Goal: Task Accomplishment & Management: Manage account settings

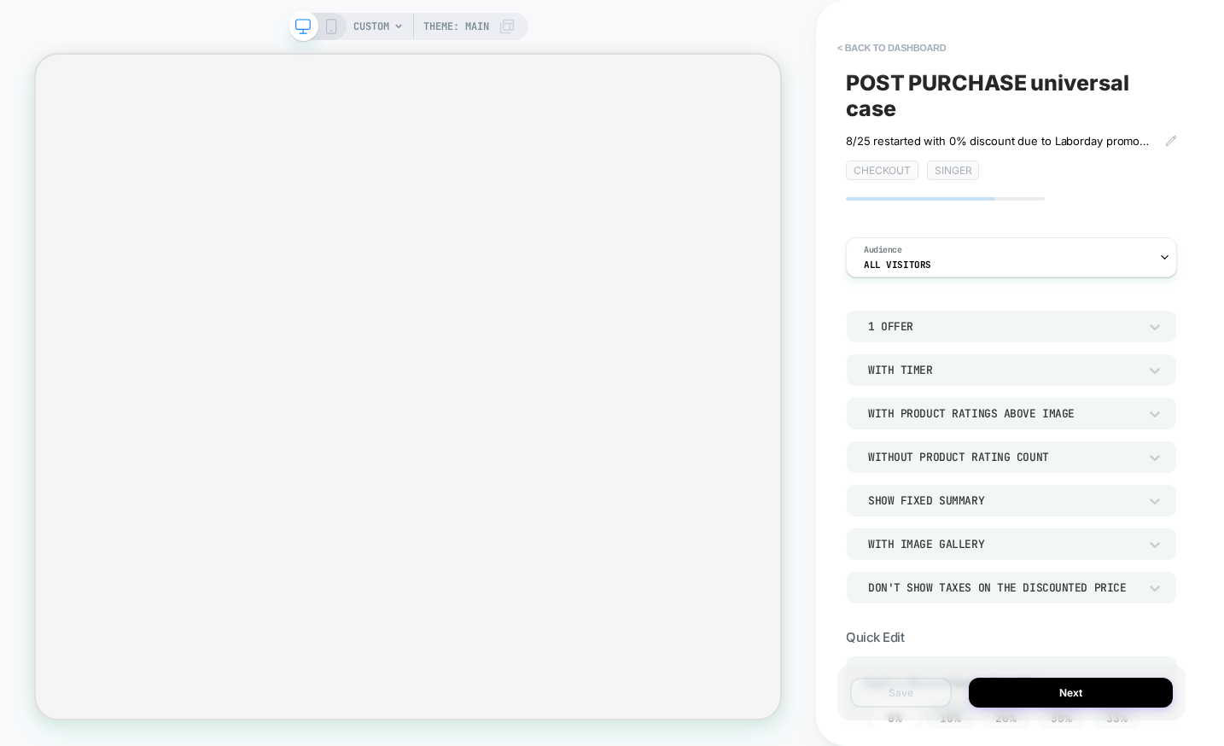
drag, startPoint x: 919, startPoint y: 49, endPoint x: 981, endPoint y: 124, distance: 96.9
click at [921, 49] on button "< back to dashboard" at bounding box center [891, 47] width 125 height 27
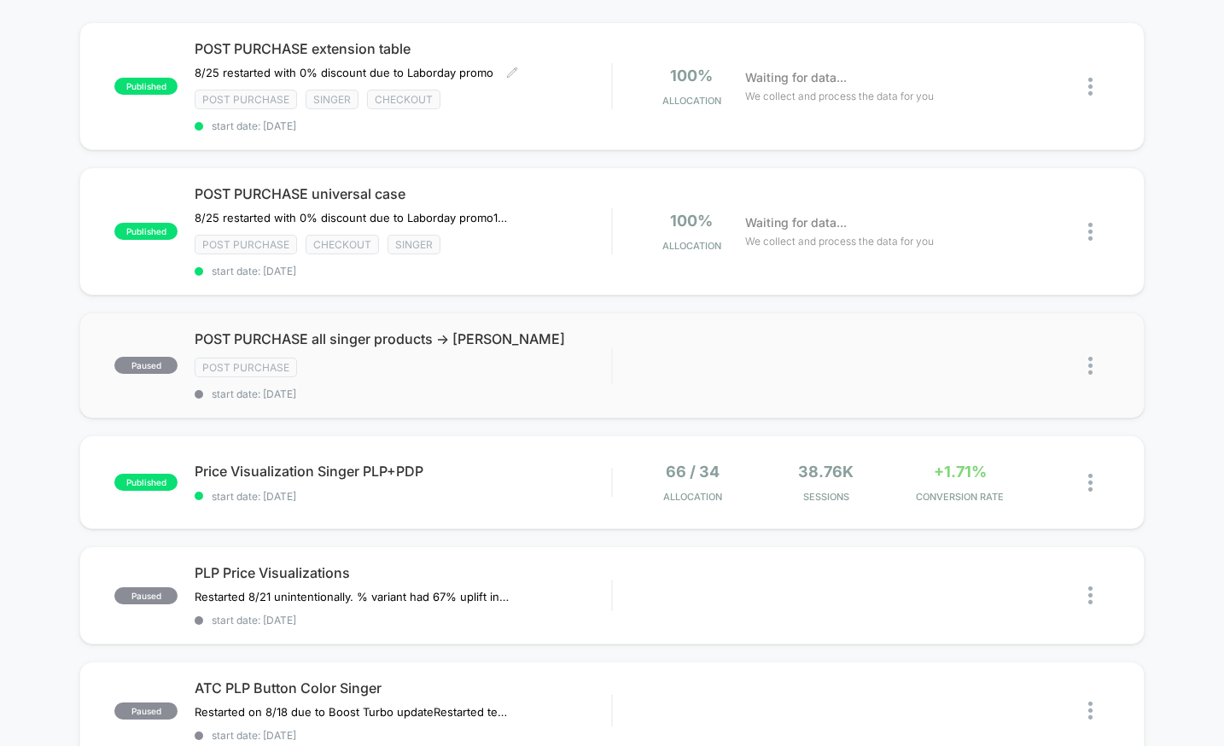
scroll to position [171, 0]
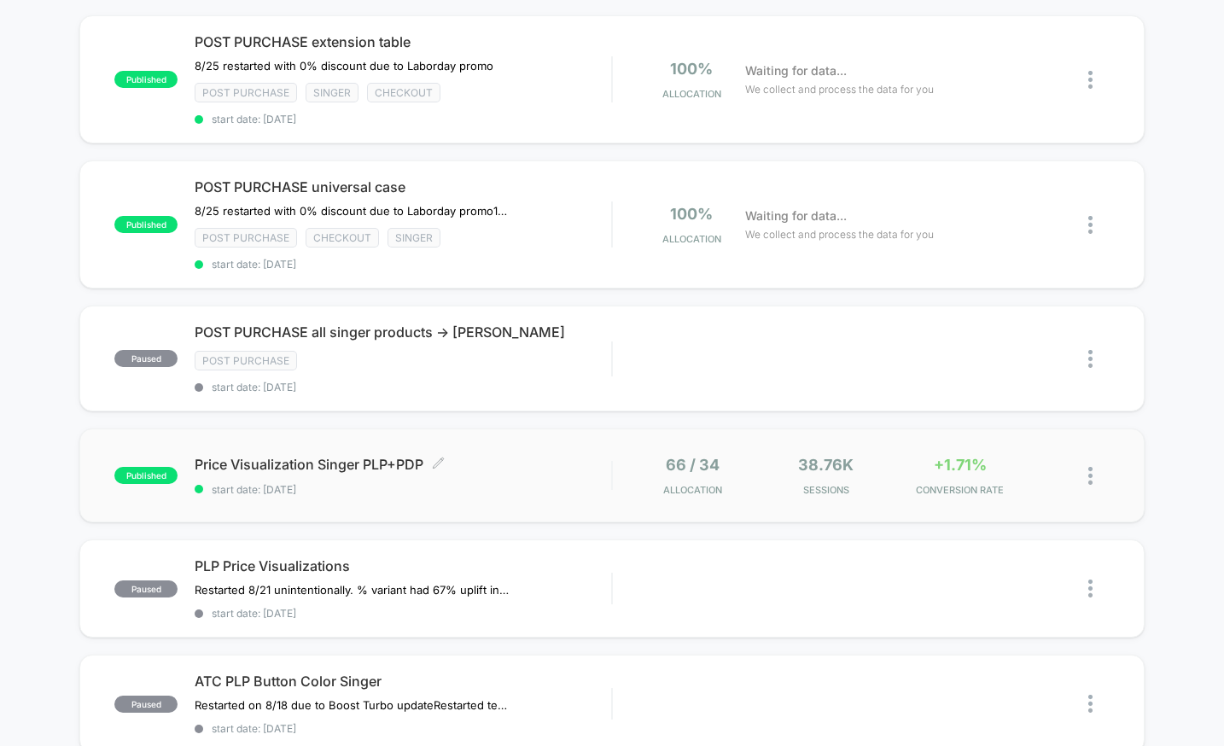
click at [533, 475] on div "Price Visualization Singer PLP+PDP Click to edit experience details Click to ed…" at bounding box center [403, 476] width 416 height 40
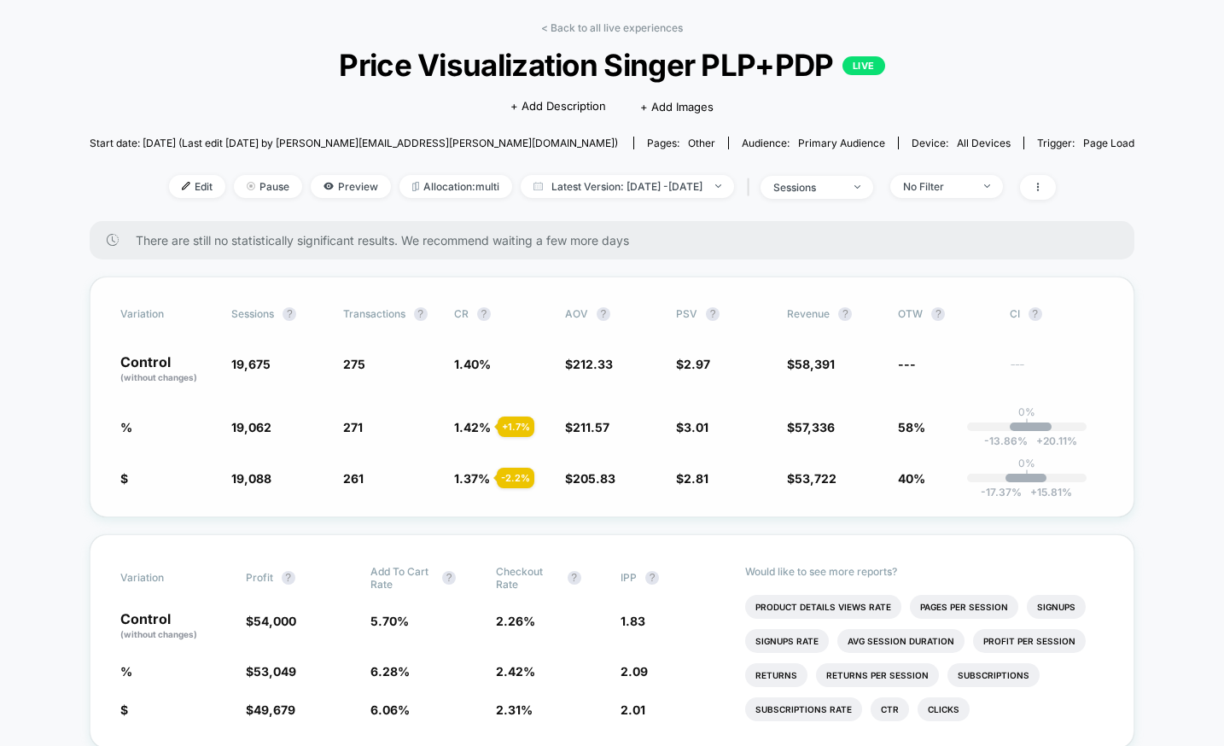
scroll to position [69, 0]
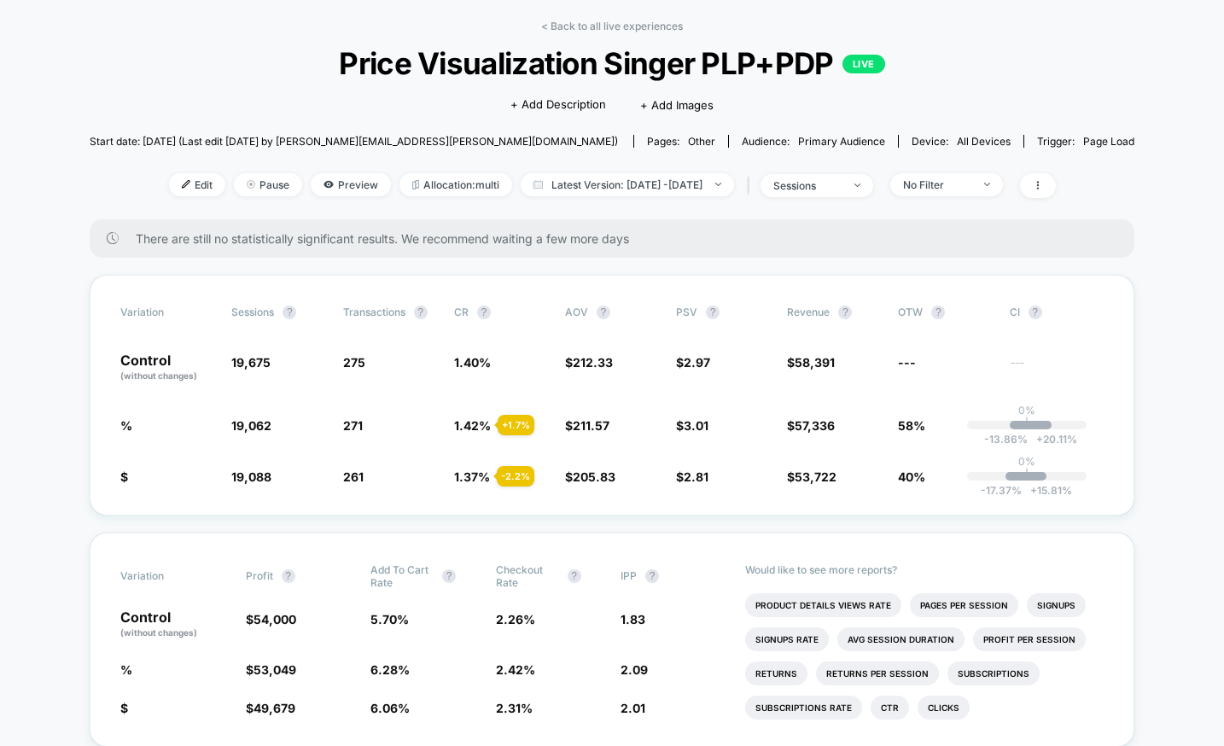
drag, startPoint x: 1167, startPoint y: 500, endPoint x: 1133, endPoint y: 486, distance: 36.3
click at [721, 184] on img at bounding box center [718, 184] width 6 height 3
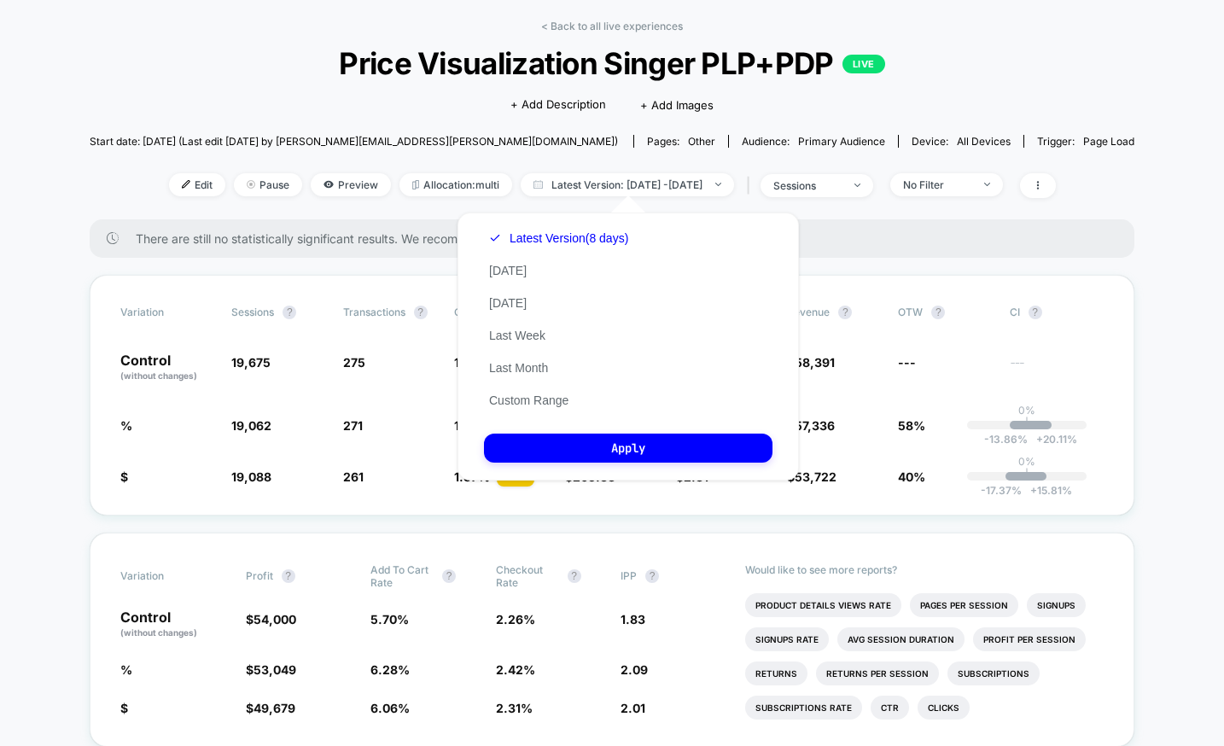
drag, startPoint x: 859, startPoint y: 216, endPoint x: 891, endPoint y: 215, distance: 32.4
click at [866, 216] on div "< Back to all live experiences Price Visualization Singer PLP+PDP LIVE Click to…" at bounding box center [612, 120] width 1045 height 200
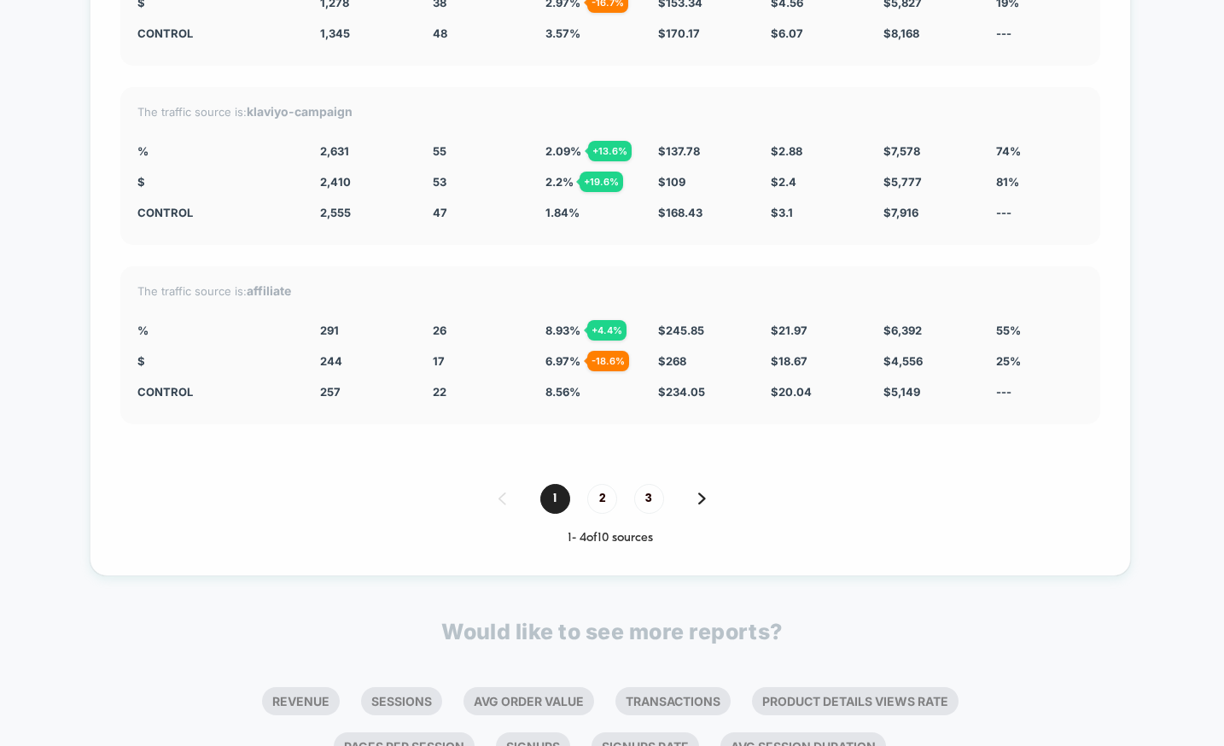
scroll to position [4896, 0]
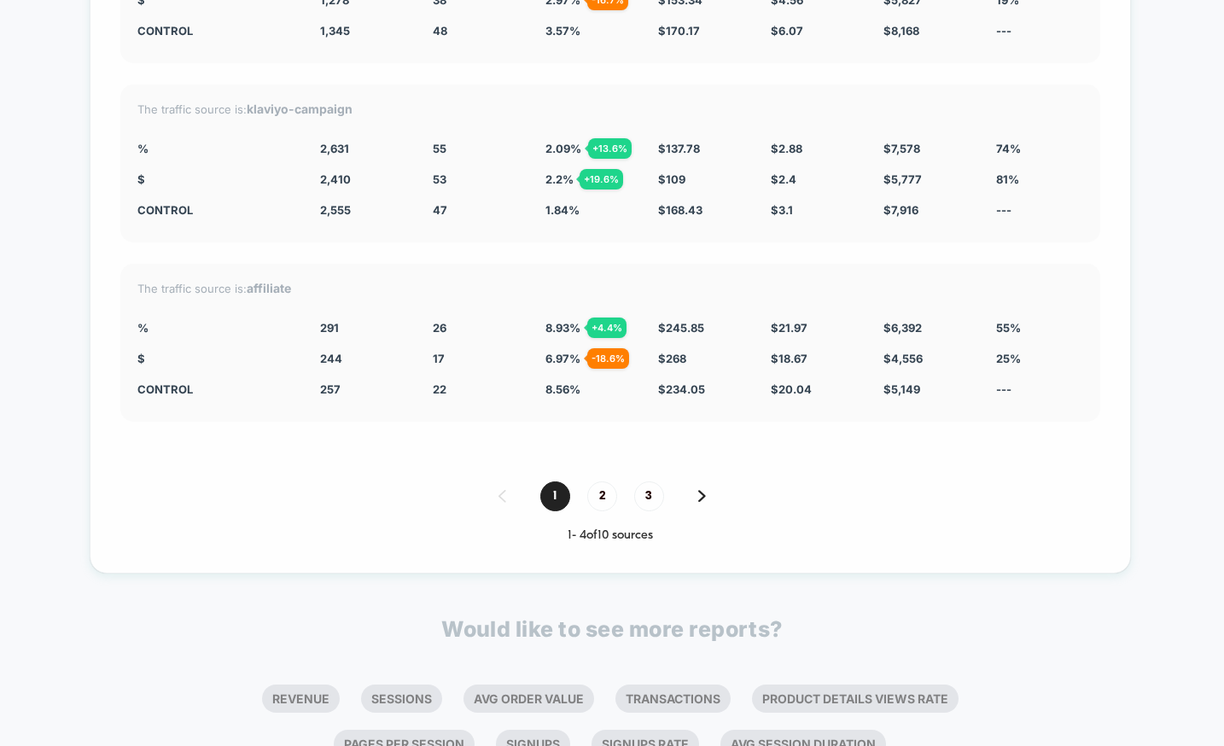
click at [597, 483] on span "2" at bounding box center [602, 496] width 30 height 30
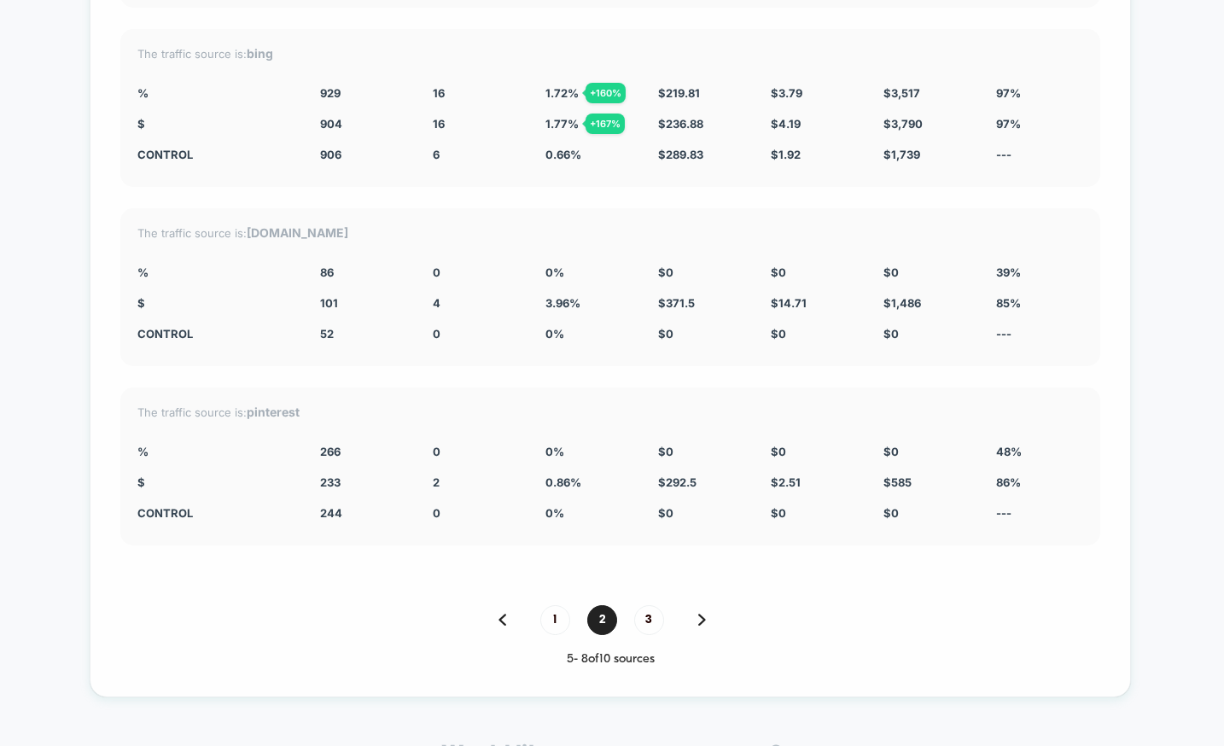
scroll to position [4823, 0]
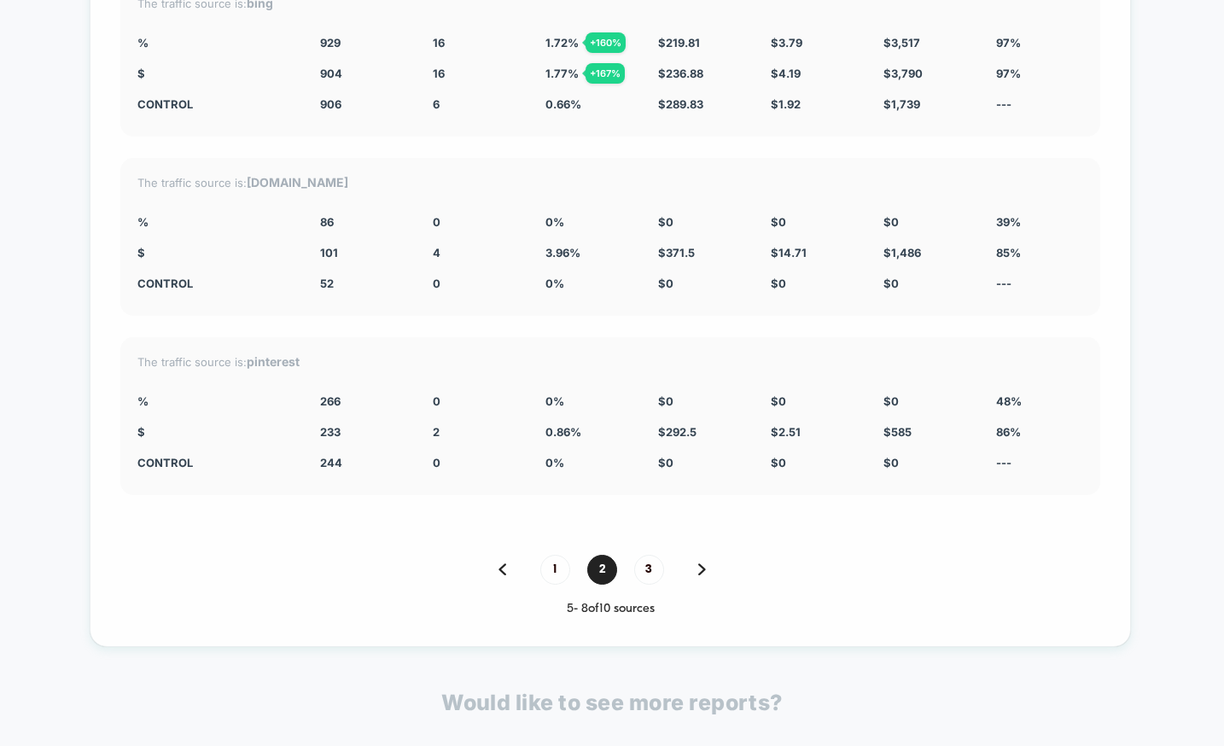
drag, startPoint x: 556, startPoint y: 556, endPoint x: 724, endPoint y: 472, distance: 187.8
click at [556, 555] on span "1" at bounding box center [555, 570] width 30 height 30
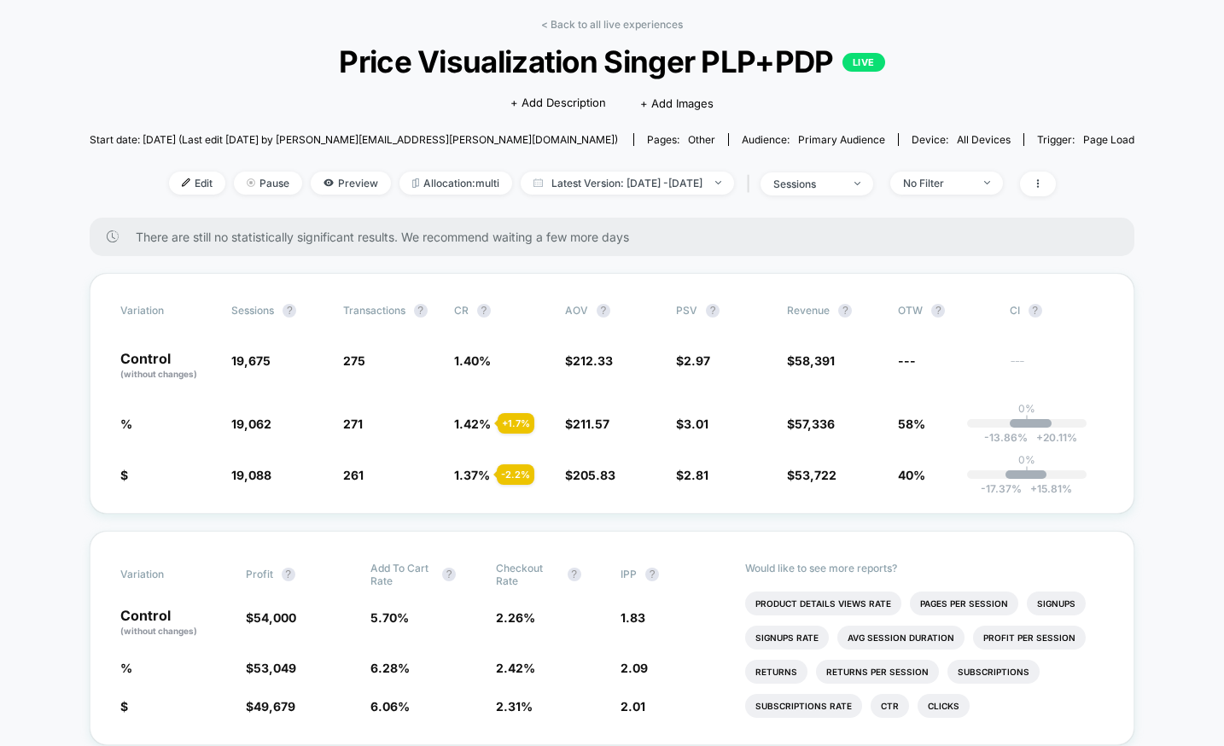
scroll to position [0, 0]
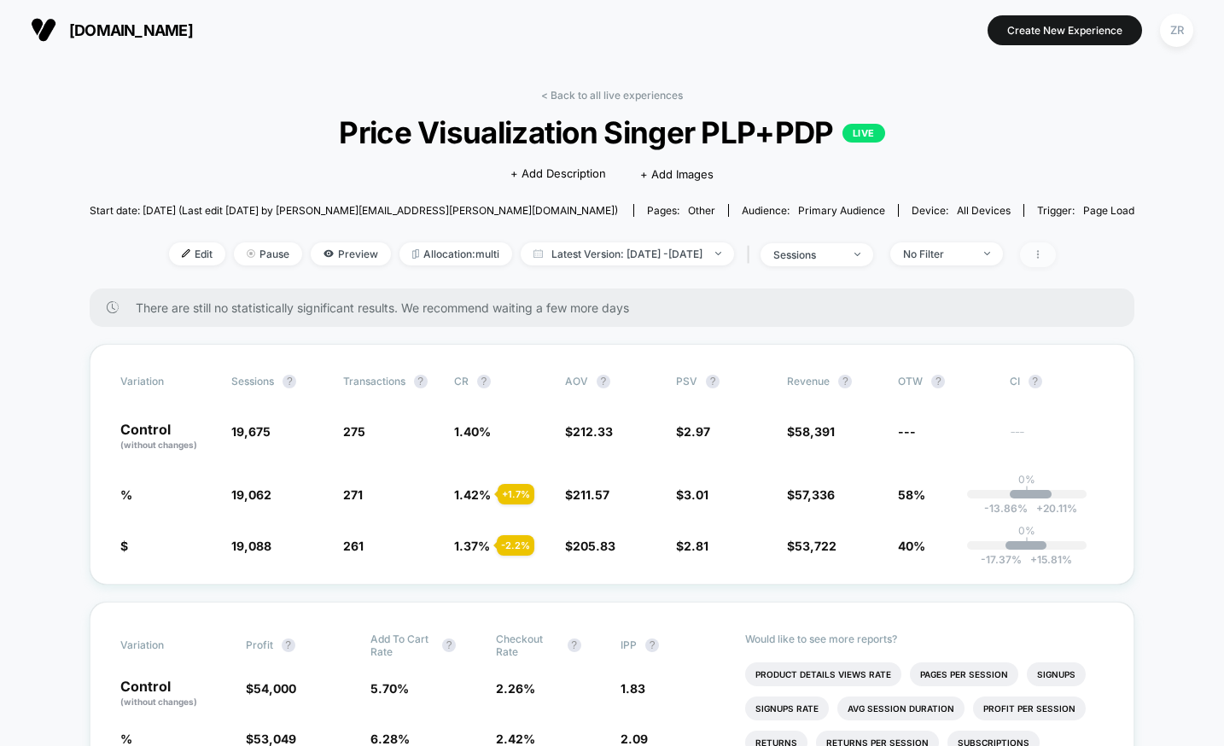
click at [1056, 259] on span at bounding box center [1038, 254] width 36 height 25
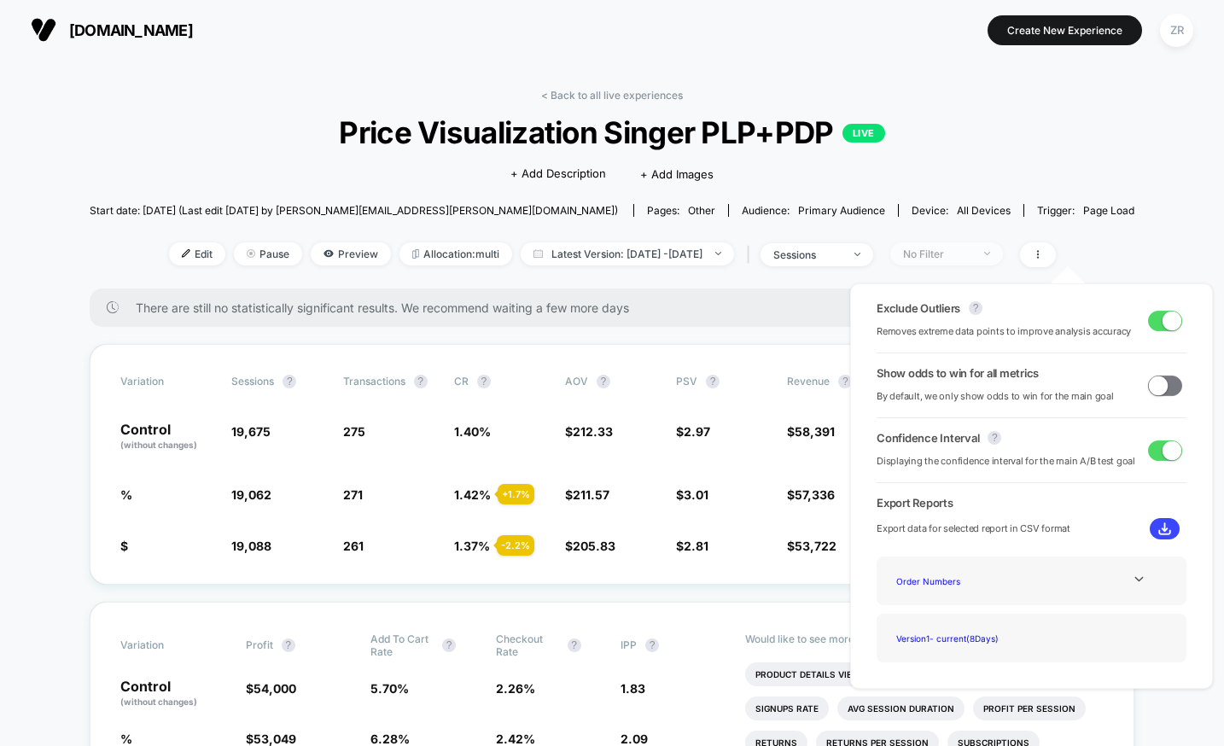
drag, startPoint x: 1104, startPoint y: 236, endPoint x: 954, endPoint y: 248, distance: 150.7
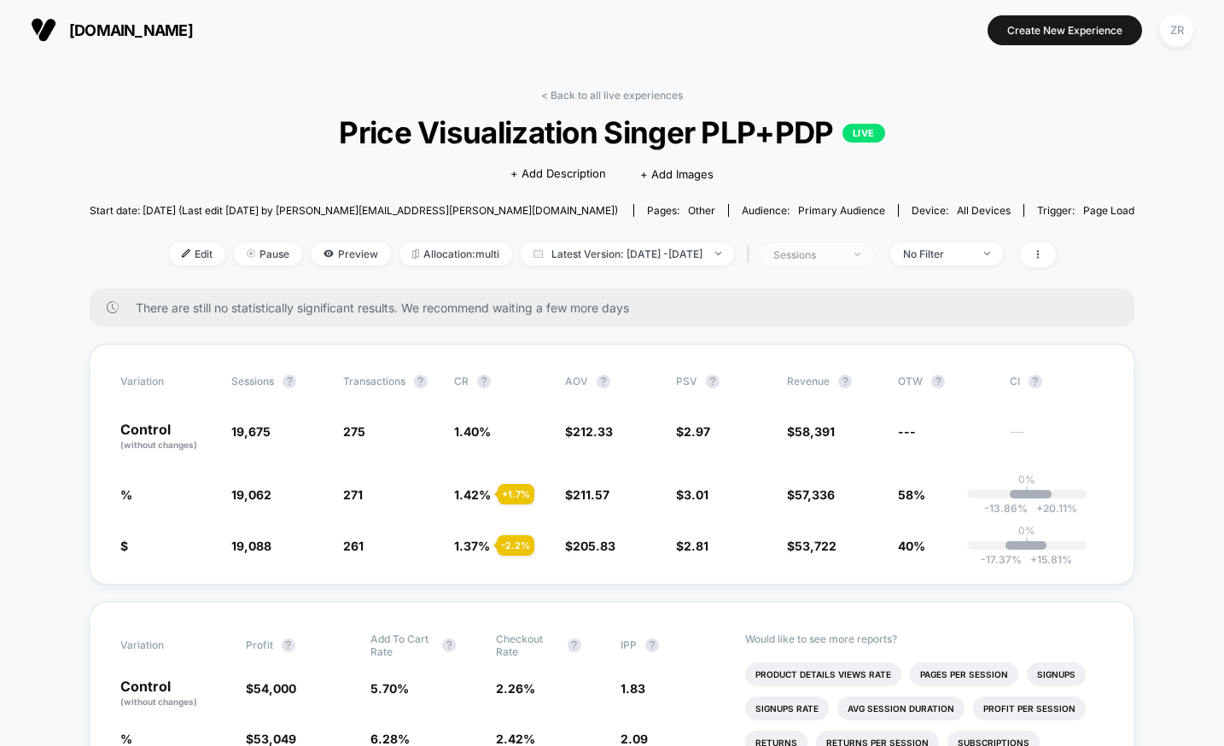
click at [873, 258] on span "sessions" at bounding box center [816, 254] width 113 height 23
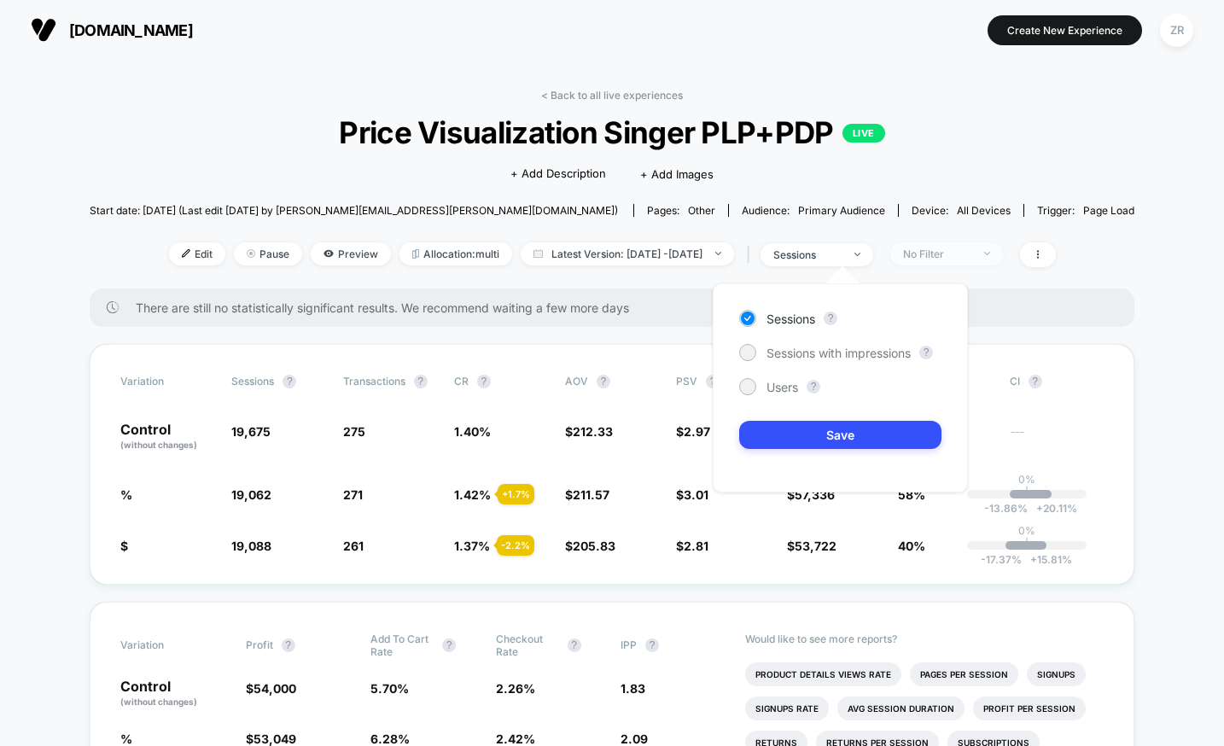
click at [1003, 255] on span "No Filter" at bounding box center [946, 253] width 113 height 23
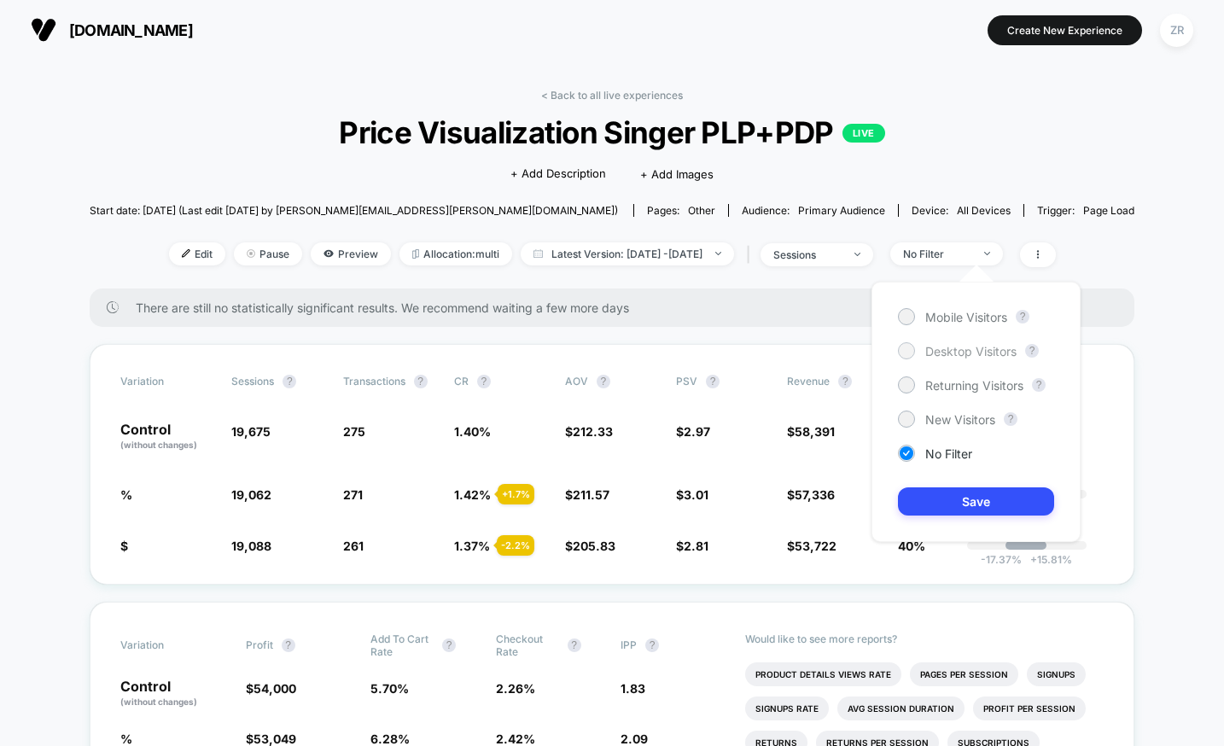
click at [936, 356] on span "Desktop Visitors" at bounding box center [970, 351] width 91 height 15
click at [965, 508] on button "Save" at bounding box center [976, 501] width 156 height 28
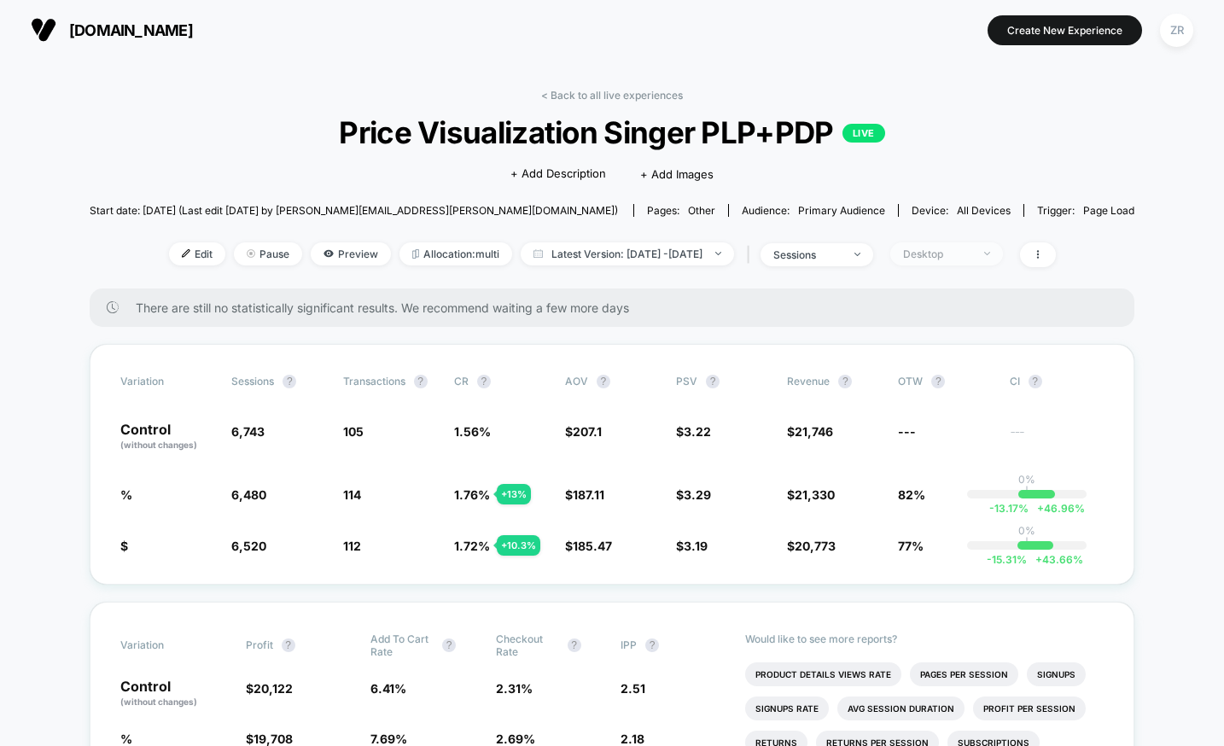
click at [990, 253] on img at bounding box center [987, 253] width 6 height 3
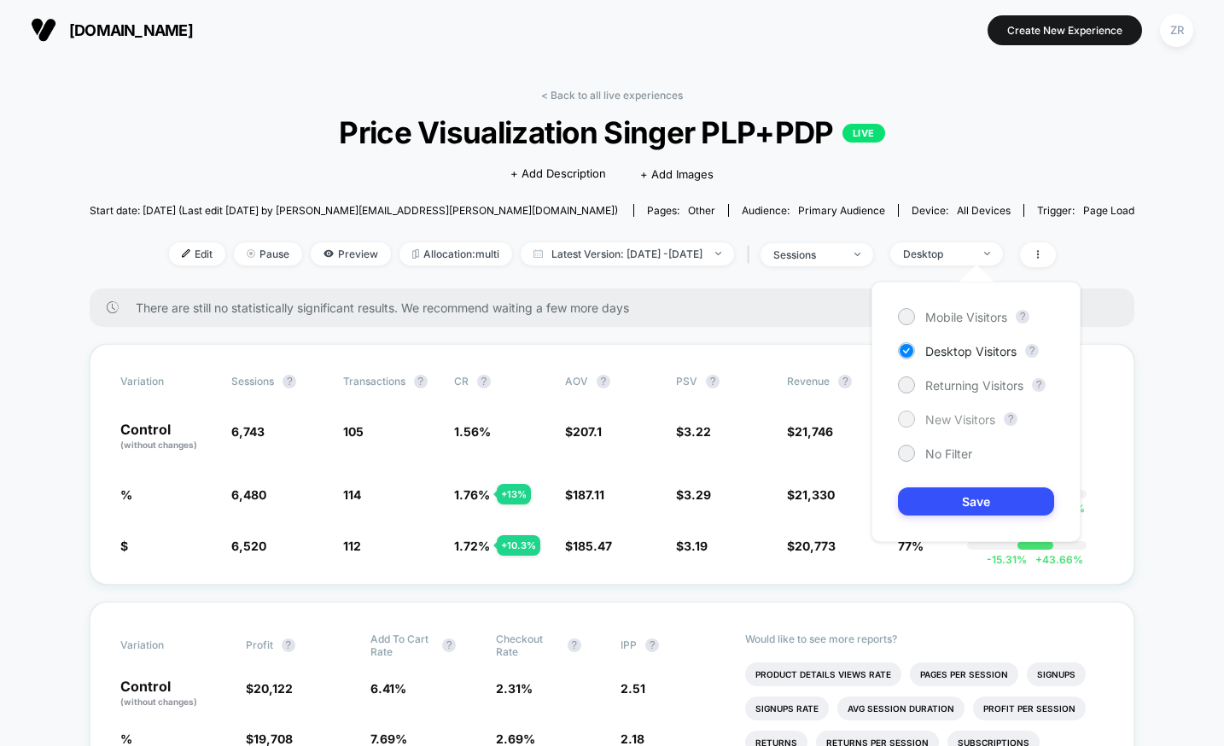
click at [964, 421] on span "New Visitors" at bounding box center [960, 419] width 70 height 15
click at [985, 504] on button "Save" at bounding box center [976, 501] width 156 height 28
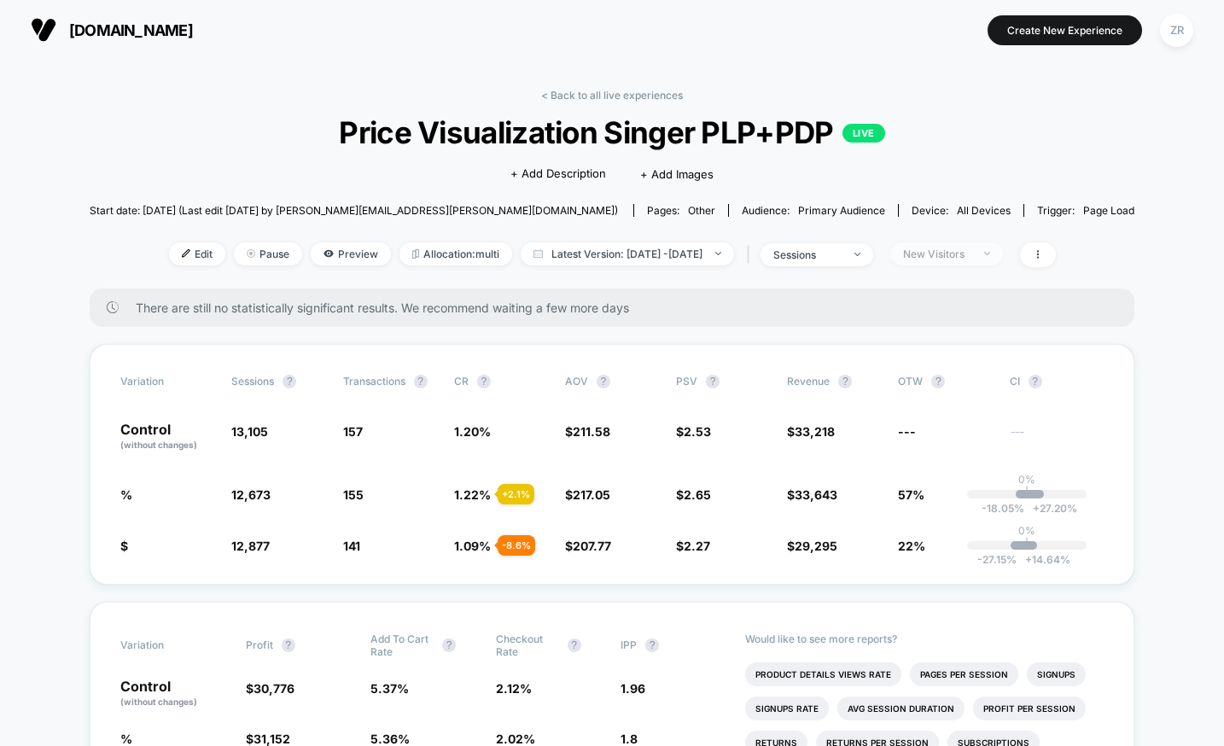
click at [971, 253] on div "New Visitors" at bounding box center [937, 253] width 68 height 13
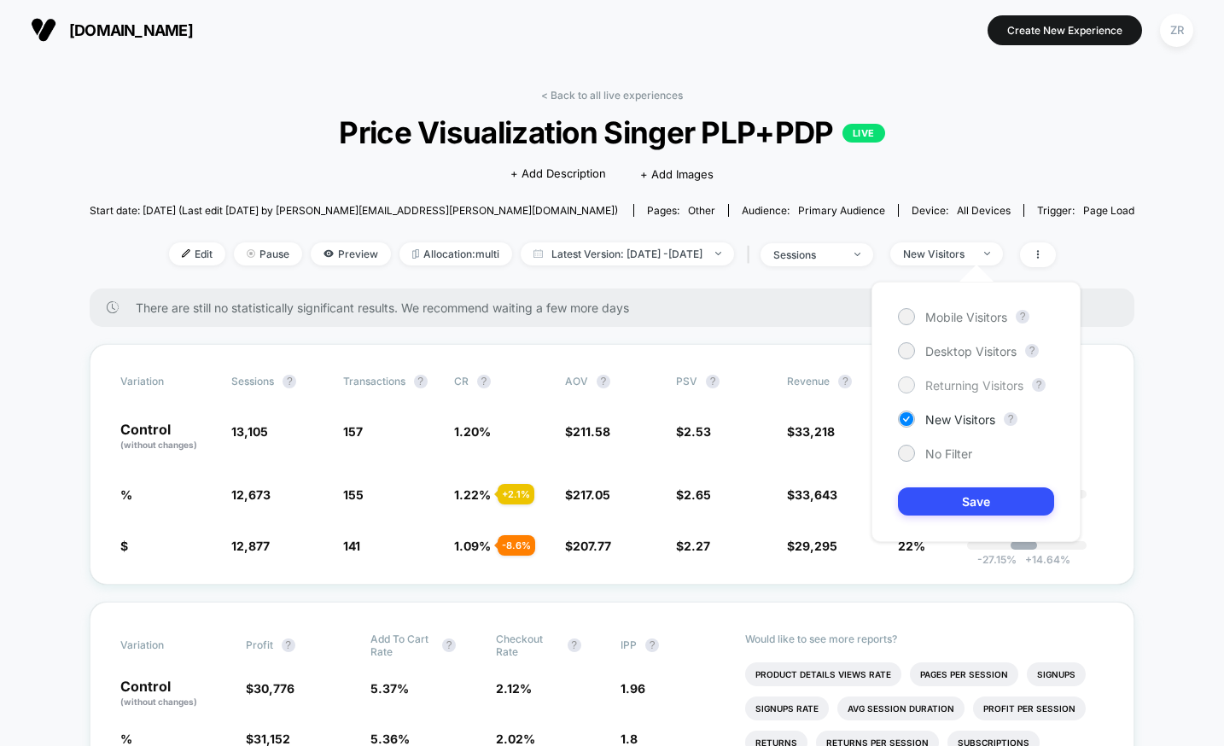
click at [972, 386] on span "Returning Visitors" at bounding box center [974, 385] width 98 height 15
click at [999, 498] on button "Save" at bounding box center [976, 501] width 156 height 28
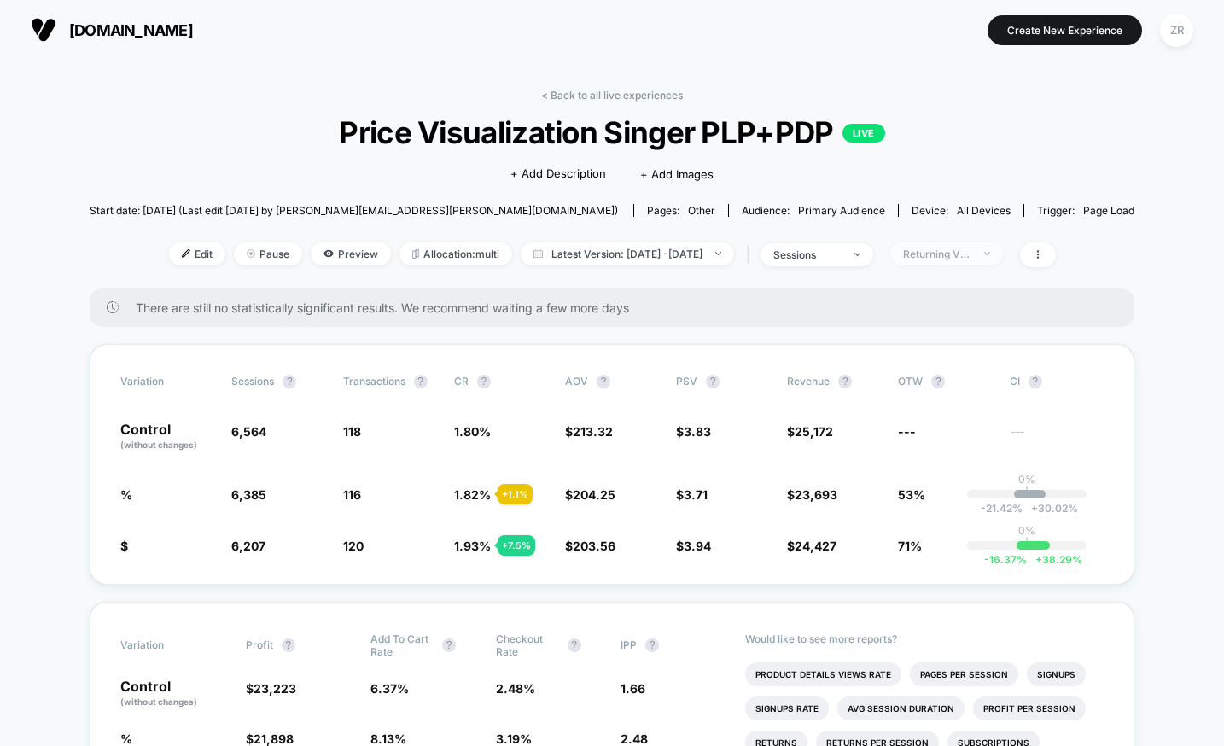
scroll to position [2, 0]
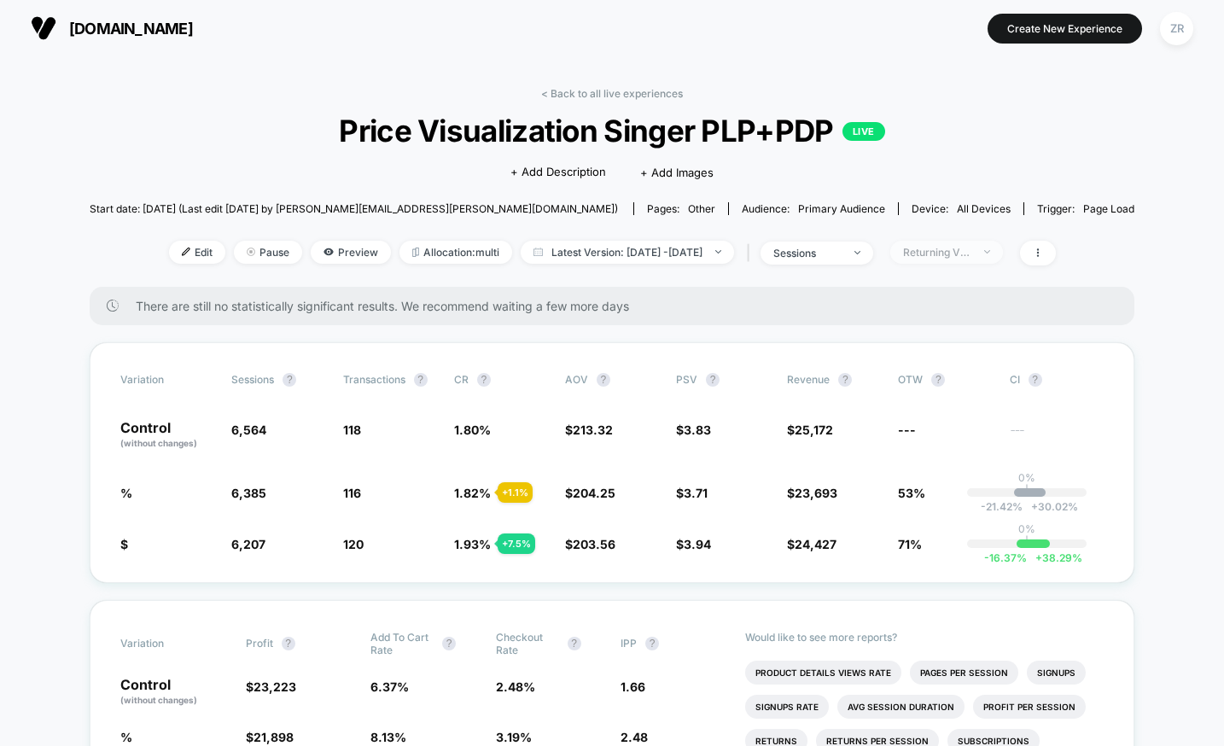
click at [990, 251] on img at bounding box center [987, 251] width 6 height 3
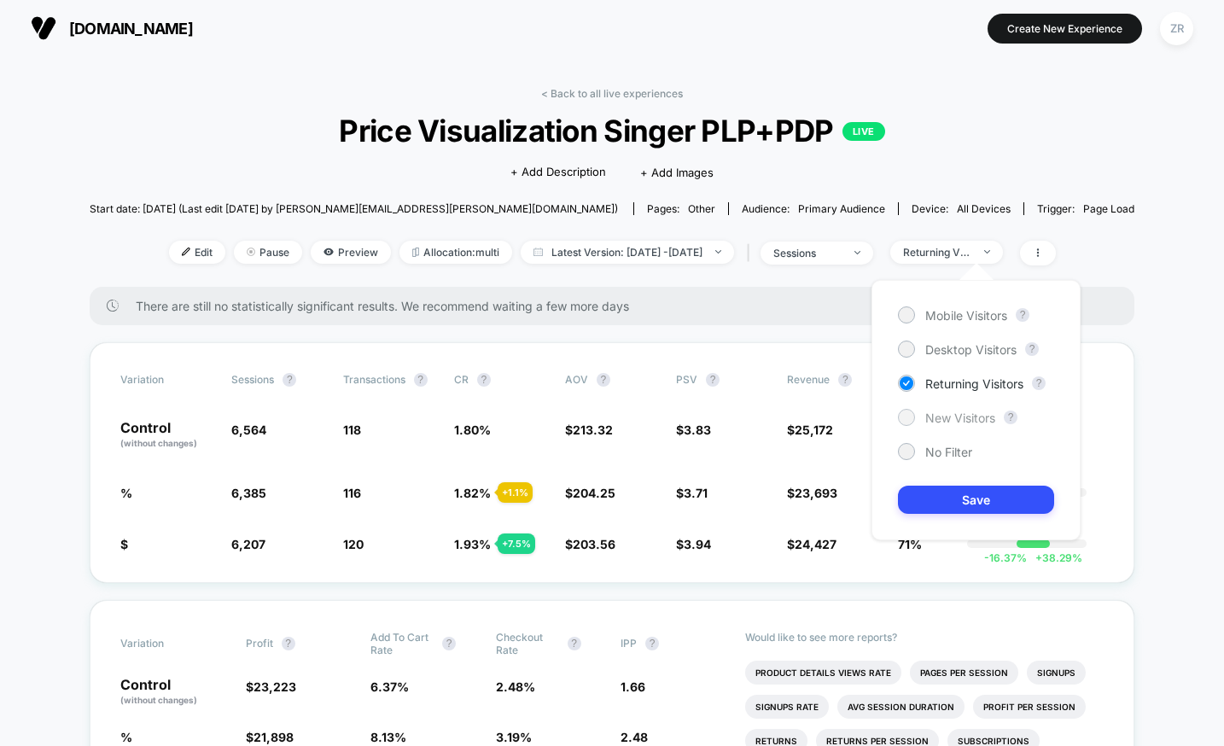
click at [968, 416] on span "New Visitors" at bounding box center [960, 418] width 70 height 15
click at [1022, 530] on div "Mobile Visitors ? Desktop Visitors ? Returning Visitors ? New Visitors ? No Fil…" at bounding box center [975, 410] width 209 height 260
drag, startPoint x: 1022, startPoint y: 509, endPoint x: 1061, endPoint y: 512, distance: 39.4
click at [1022, 509] on button "Save" at bounding box center [976, 500] width 156 height 28
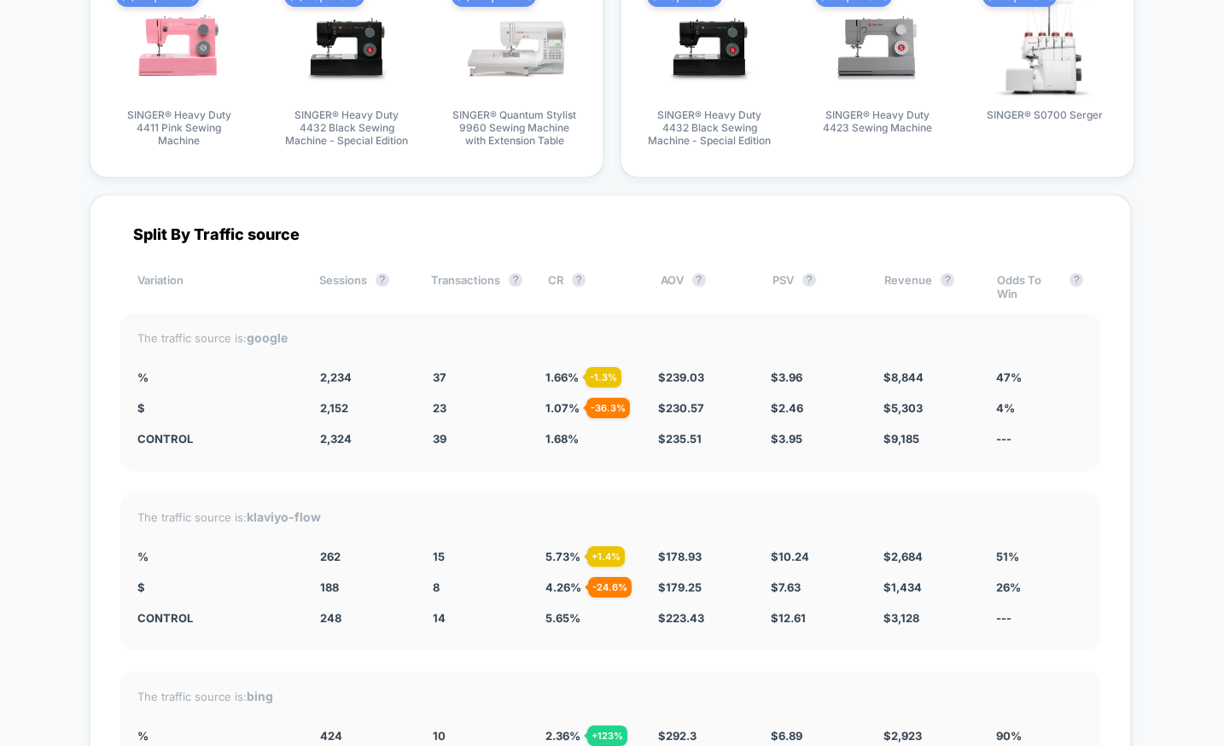
scroll to position [4308, 0]
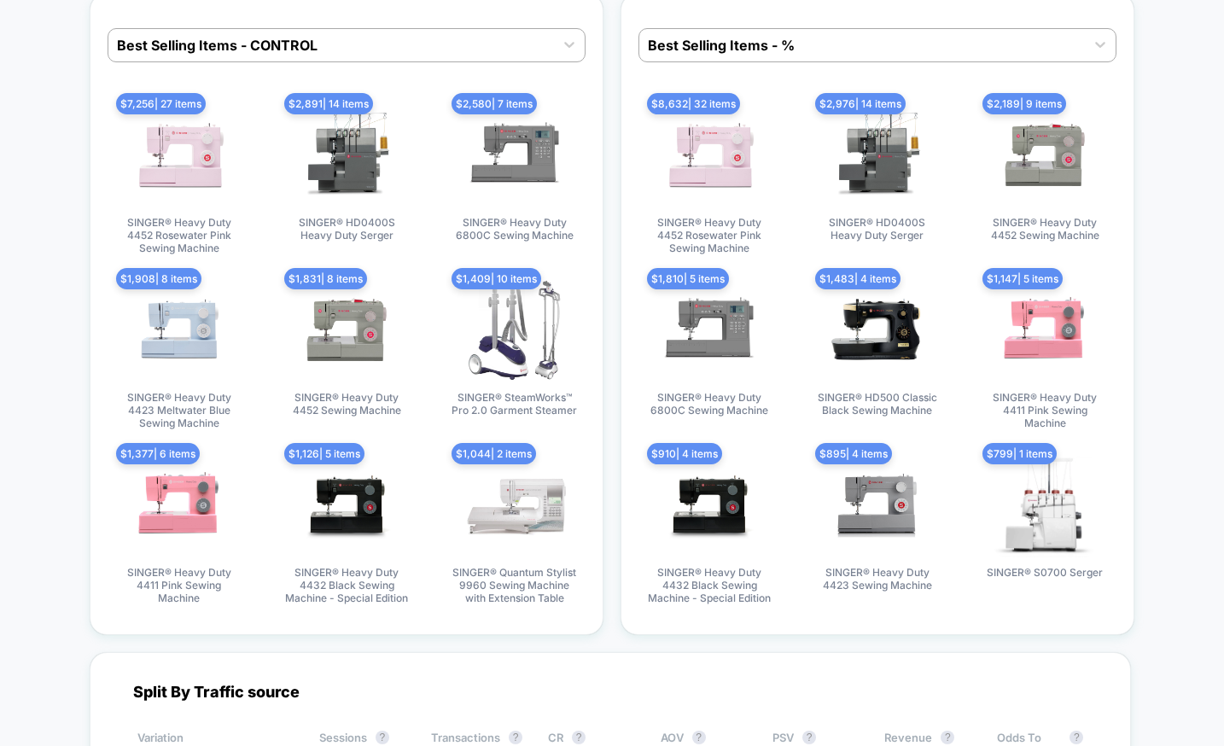
scroll to position [3762, 0]
